Goal: Task Accomplishment & Management: Manage account settings

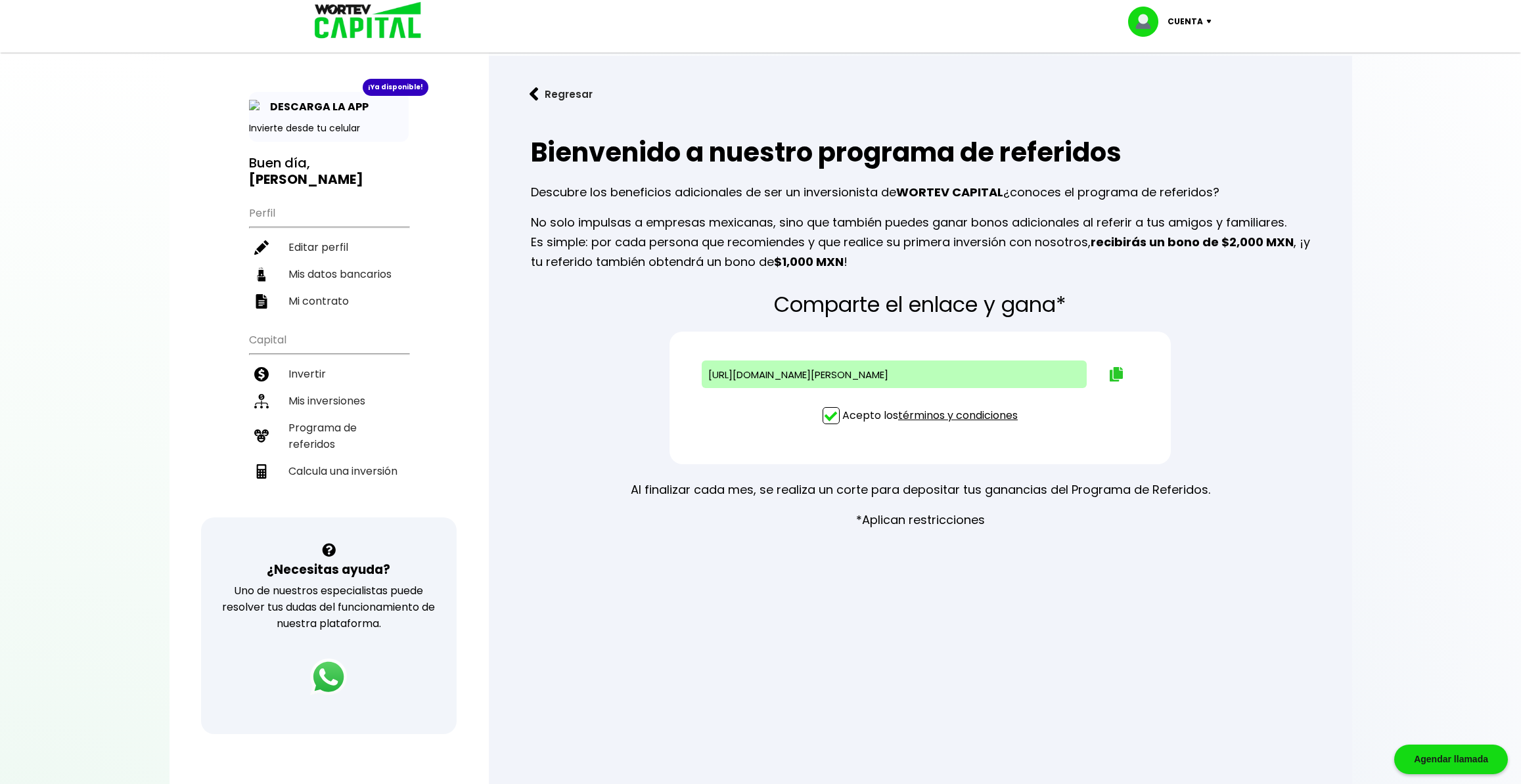
click at [1114, 373] on img at bounding box center [1116, 375] width 13 height 15
click at [1011, 375] on div "[URL][DOMAIN_NAME][PERSON_NAME]" at bounding box center [895, 375] width 385 height 28
click at [1257, 382] on div "Comparte el enlace y gana* [URL][DOMAIN_NAME][PERSON_NAME] Acepto los términos …" at bounding box center [920, 412] width 821 height 258
click at [352, 388] on li "Mis inversiones" at bounding box center [328, 401] width 159 height 27
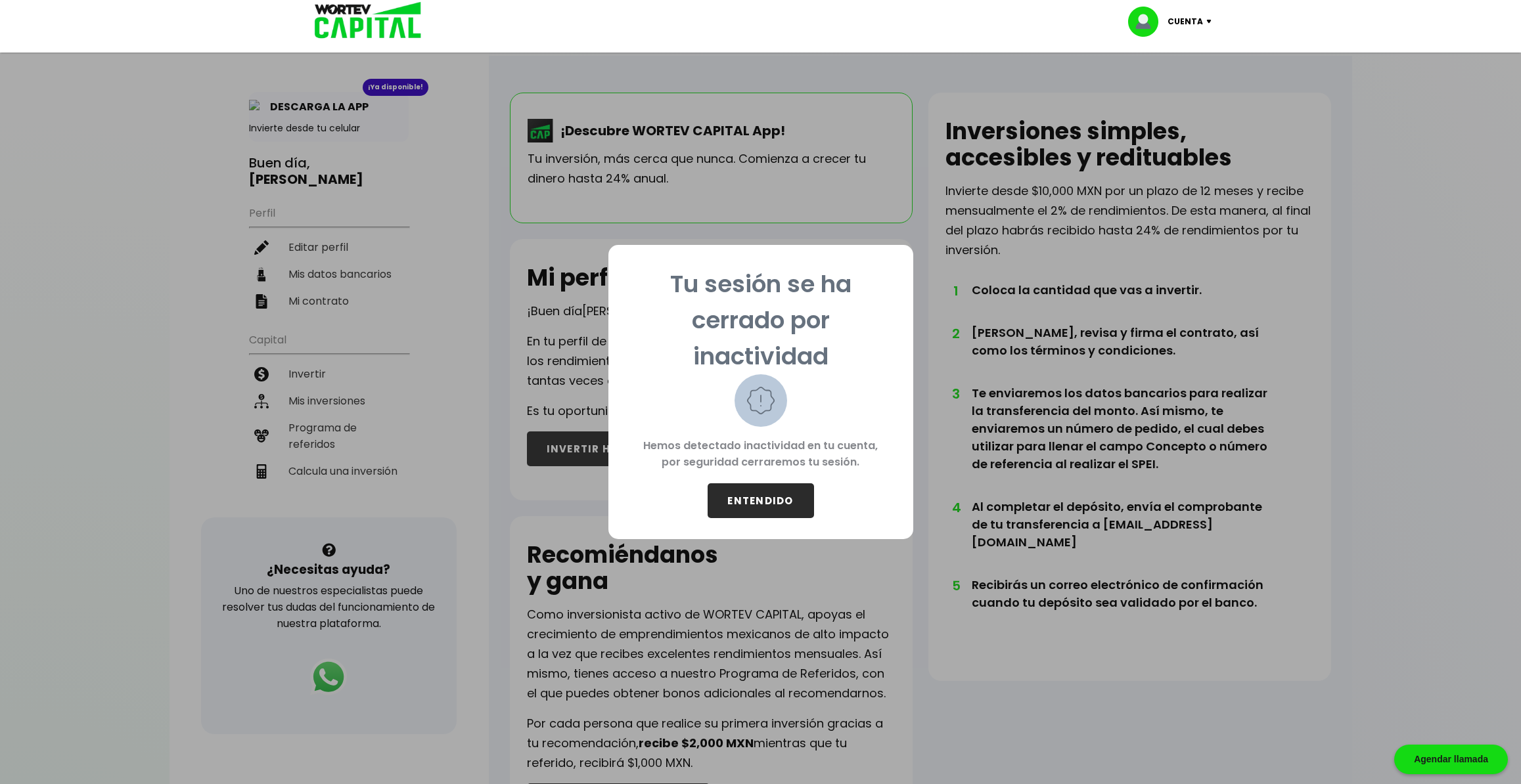
click at [791, 503] on button "ENTENDIDO" at bounding box center [760, 500] width 106 height 35
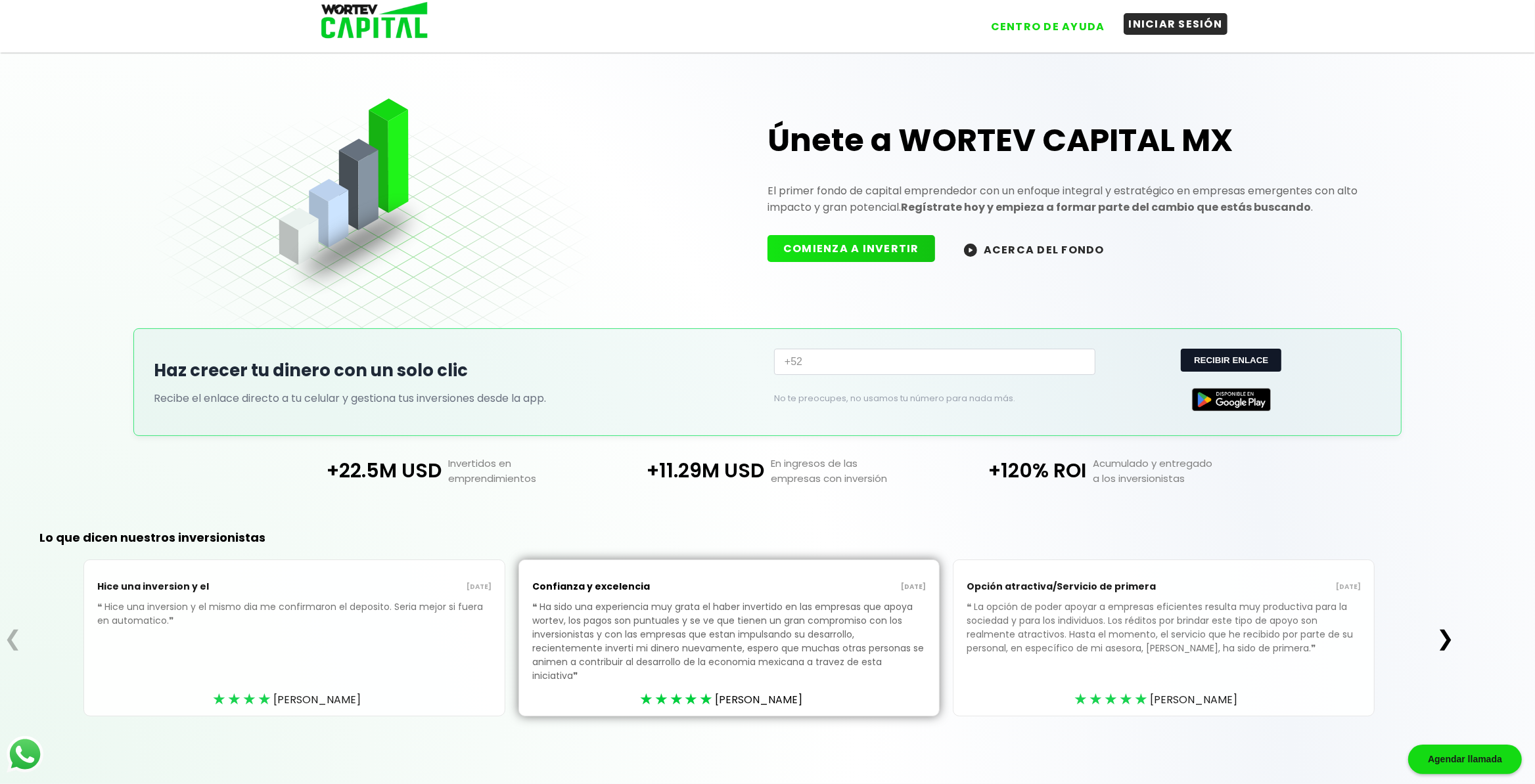
click at [1152, 23] on button "INICIAR SESIÓN" at bounding box center [1176, 24] width 105 height 22
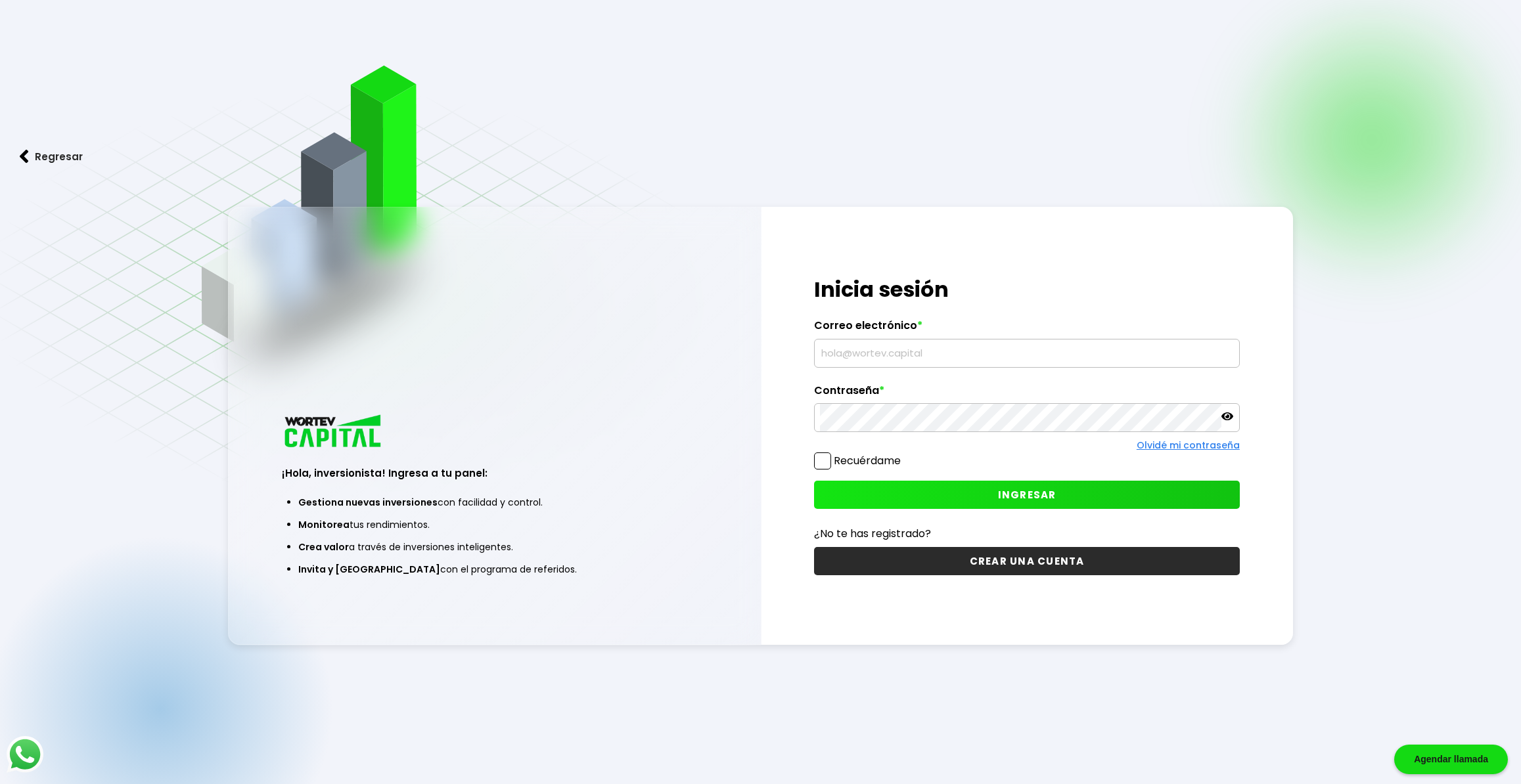
click at [934, 366] on input "text" at bounding box center [1026, 353] width 414 height 28
type input "[PERSON_NAME][EMAIL_ADDRESS][DOMAIN_NAME]"
click at [1008, 493] on span "INGRESAR" at bounding box center [1027, 495] width 58 height 14
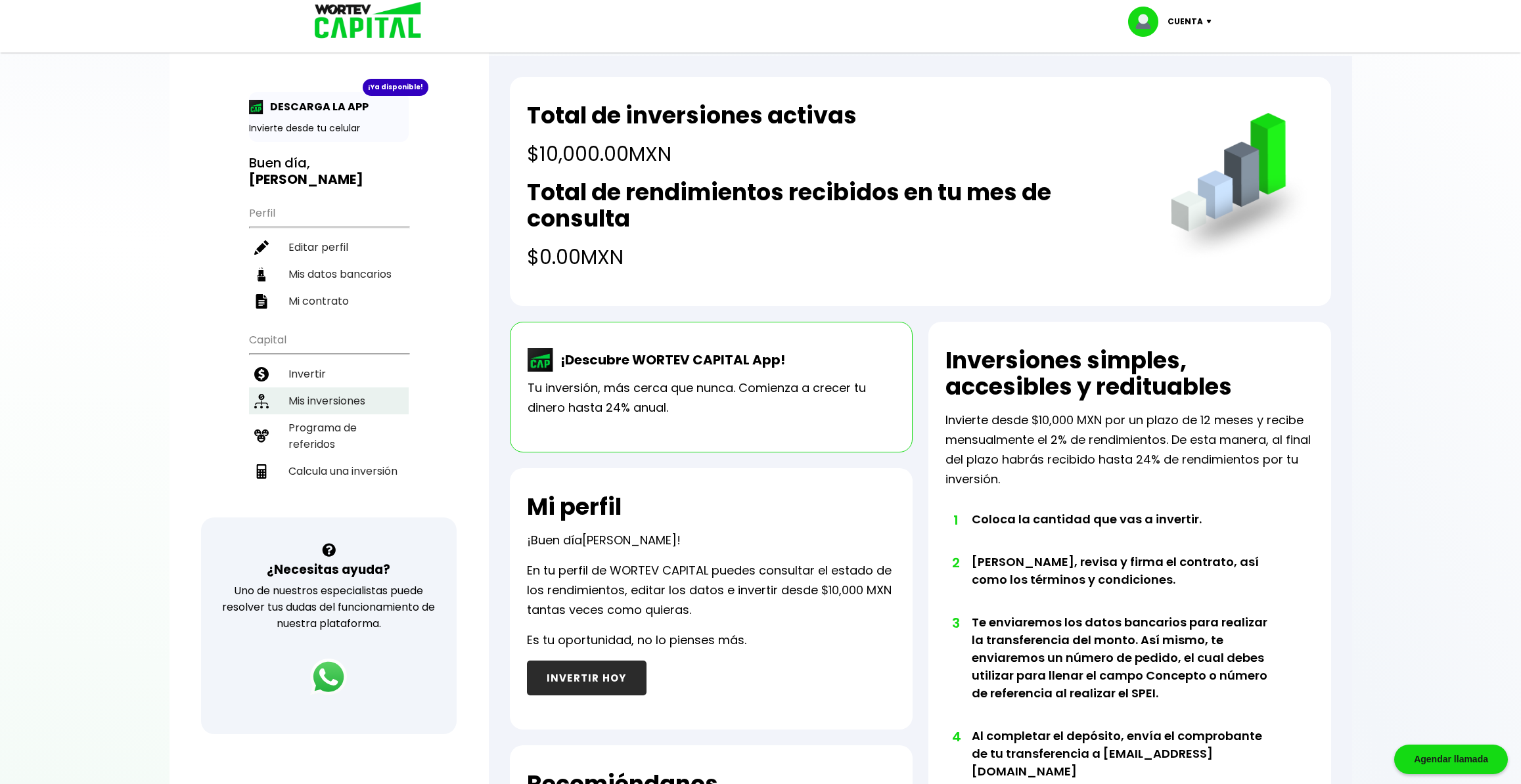
click at [332, 388] on li "Mis inversiones" at bounding box center [328, 401] width 159 height 27
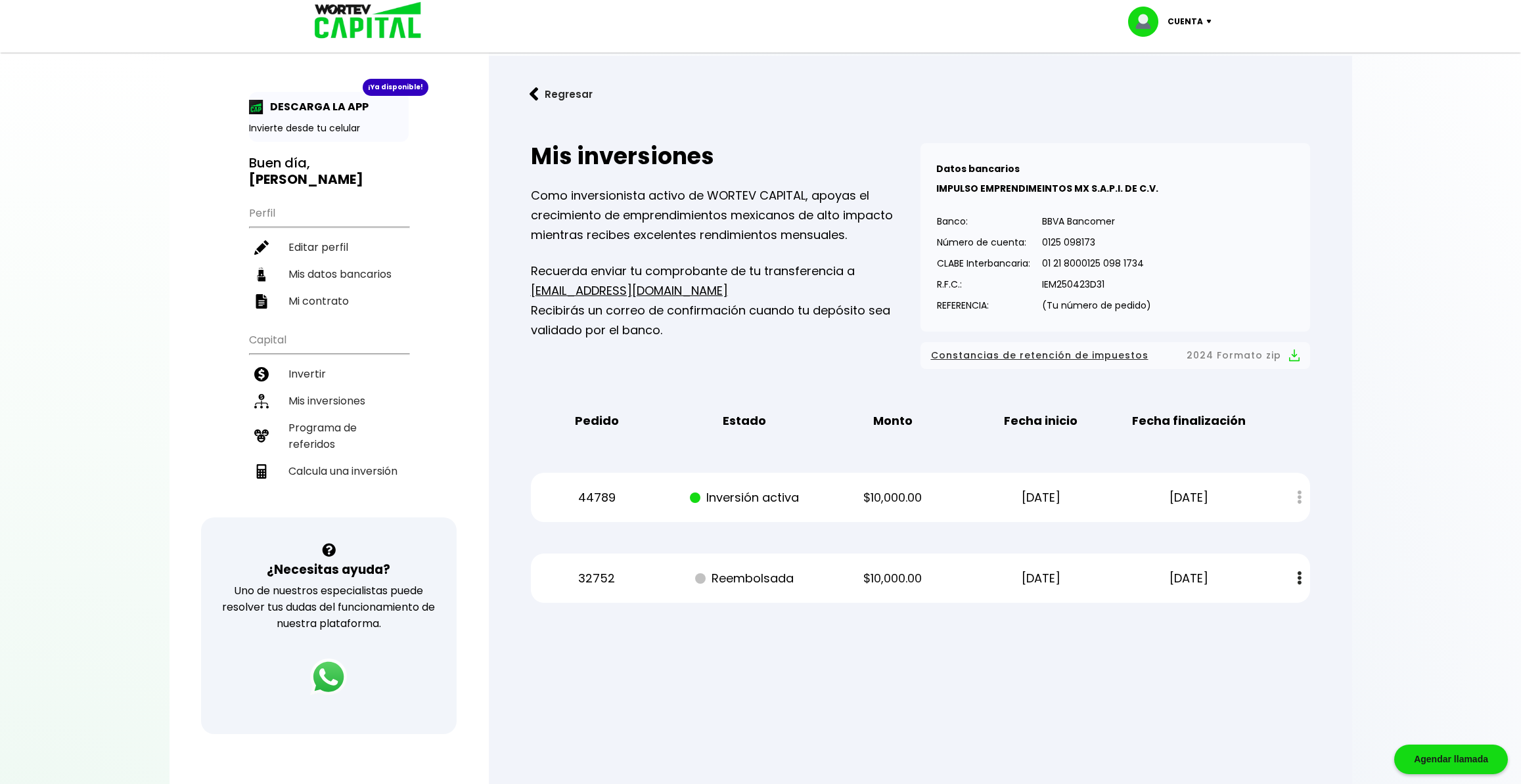
scroll to position [69, 0]
